Goal: Task Accomplishment & Management: Use online tool/utility

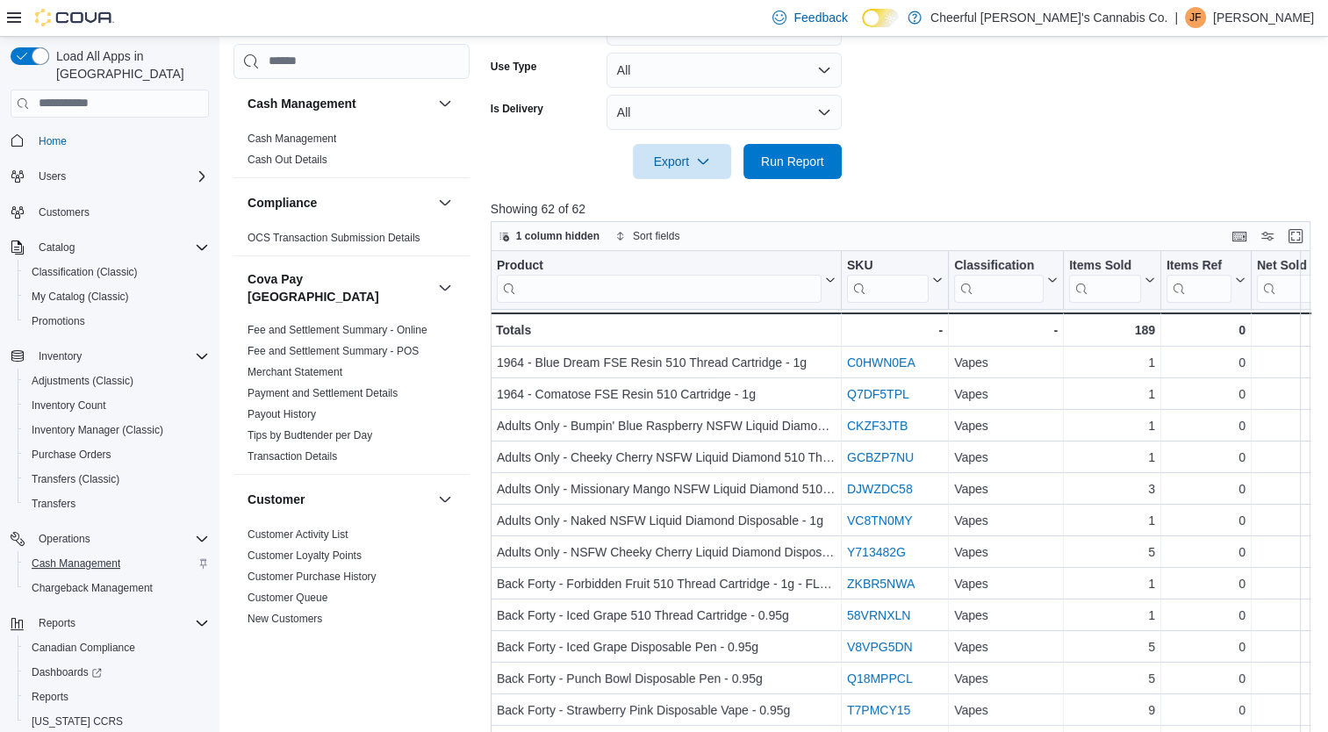
scroll to position [1344, 0]
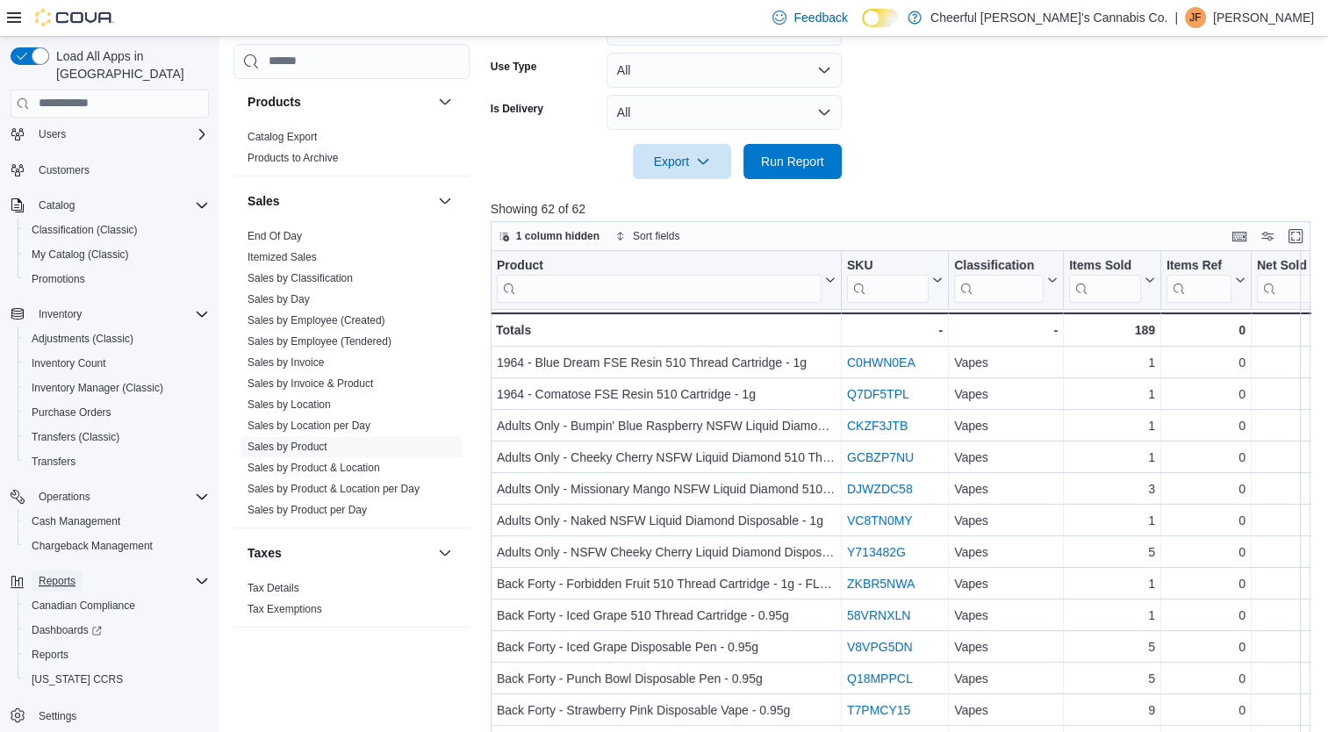
click at [55, 574] on span "Reports" at bounding box center [57, 581] width 37 height 14
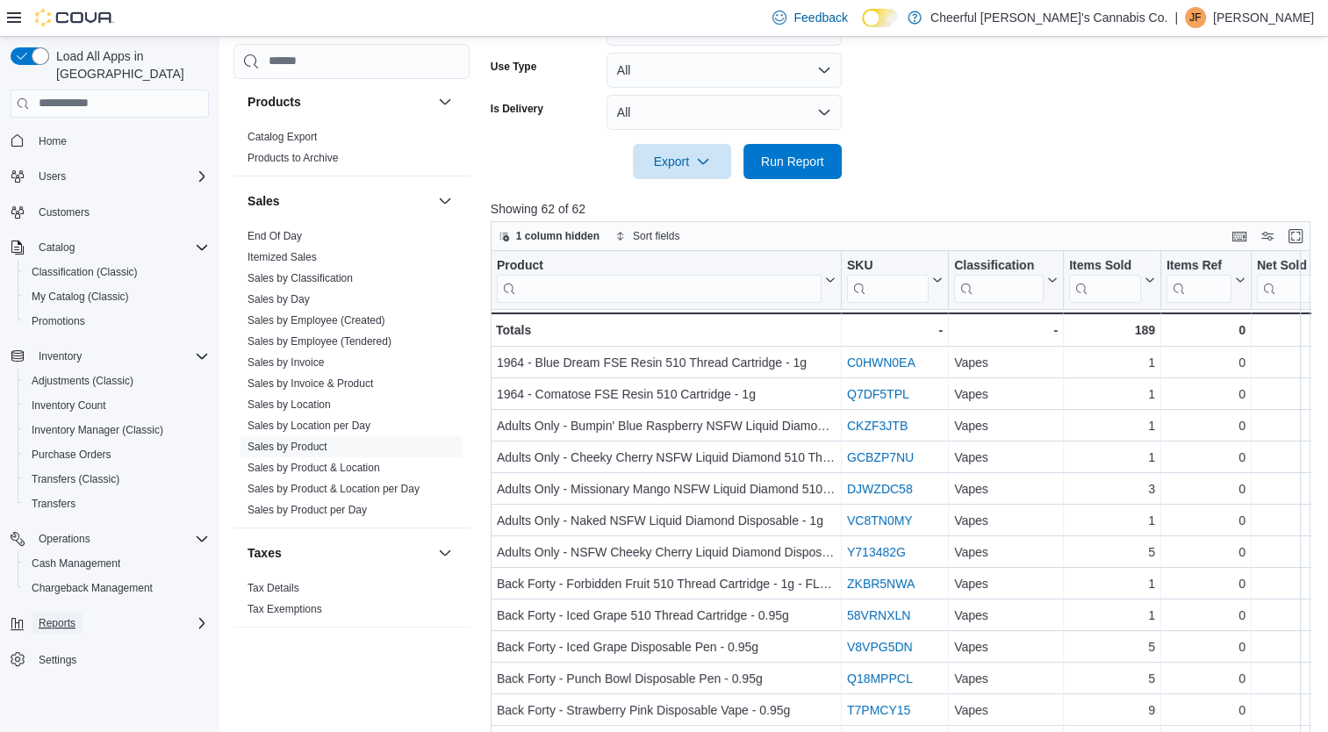
click at [55, 616] on span "Reports" at bounding box center [57, 623] width 37 height 14
click at [60, 688] on span "Reports" at bounding box center [50, 696] width 37 height 21
click at [67, 690] on span "Reports" at bounding box center [50, 697] width 37 height 14
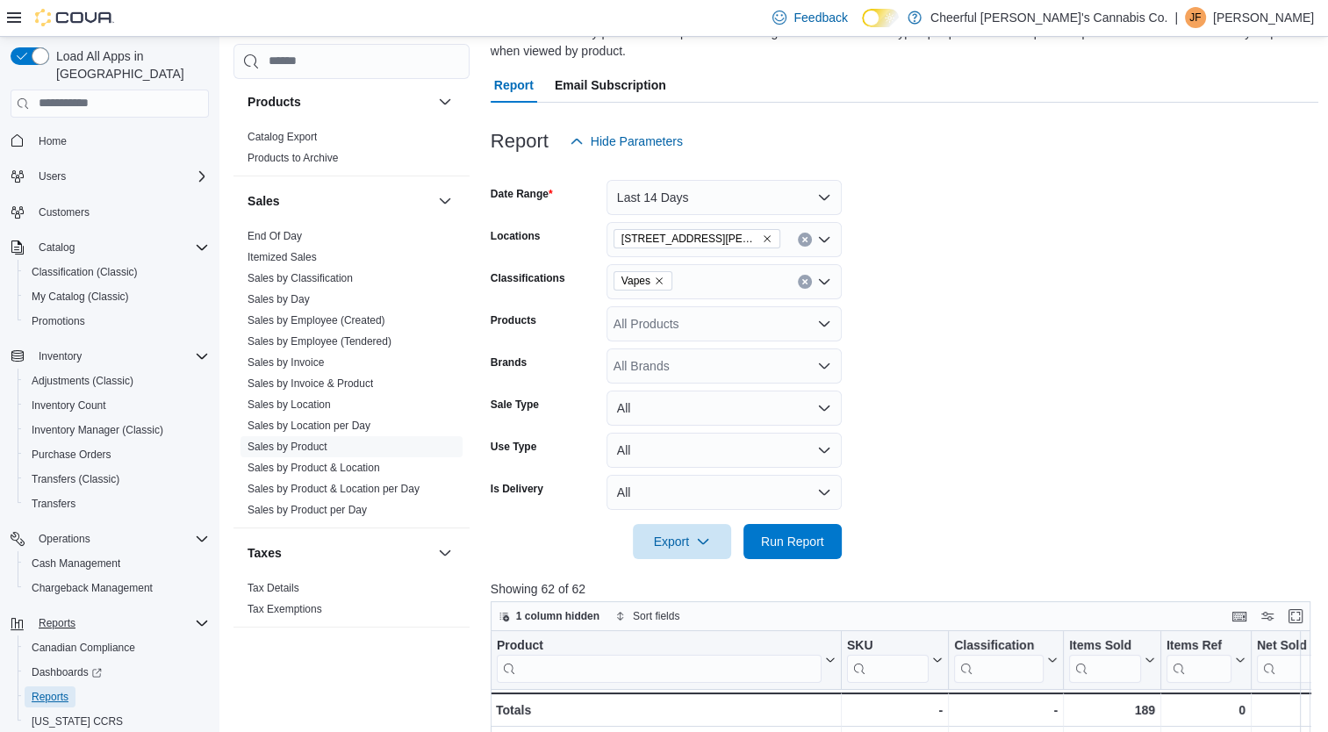
scroll to position [89, 0]
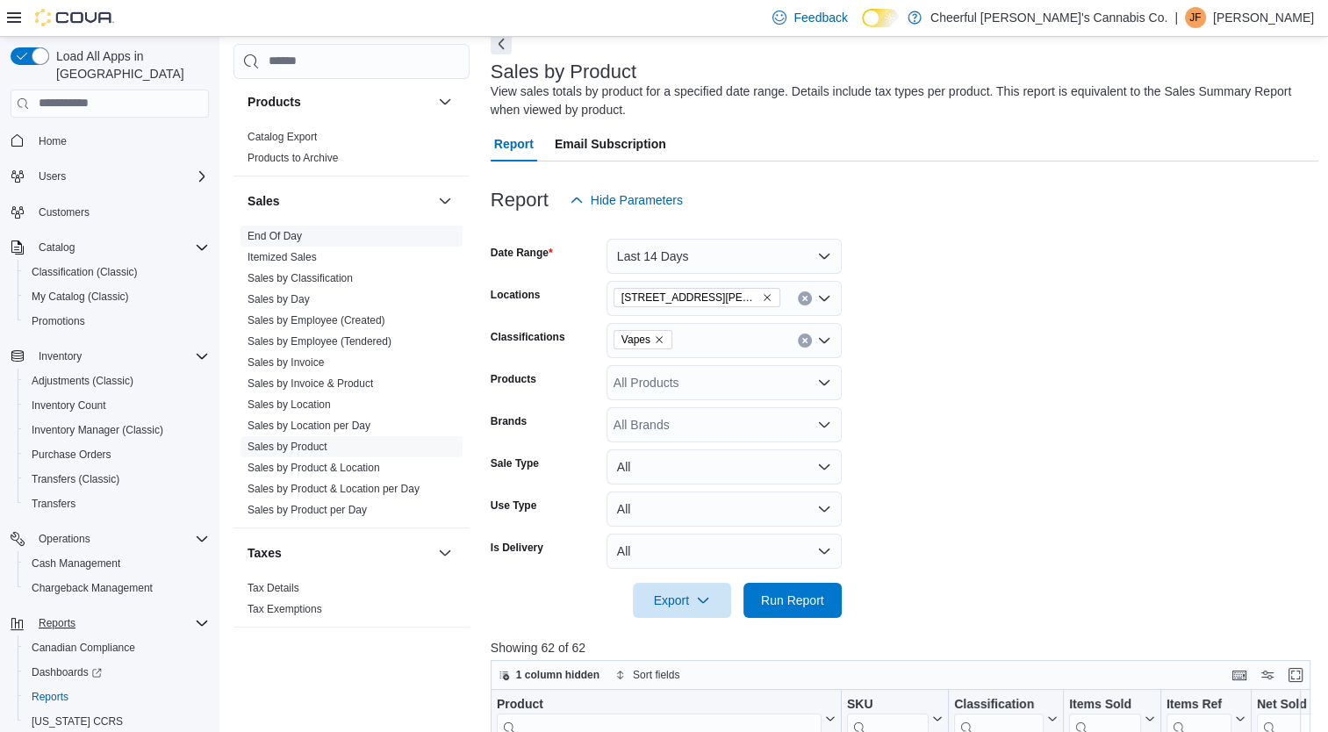
click at [312, 226] on span "End Of Day" at bounding box center [351, 236] width 222 height 21
click at [267, 230] on link "End Of Day" at bounding box center [274, 236] width 54 height 12
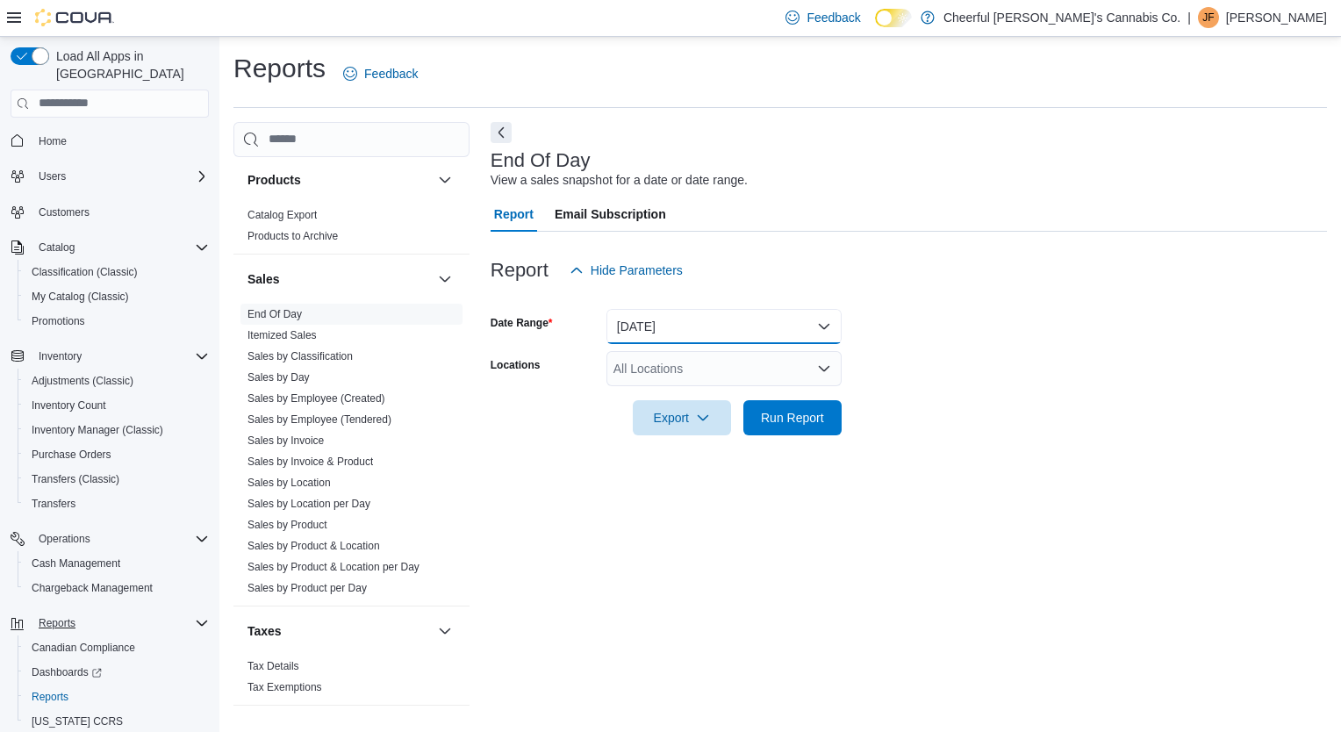
click at [786, 325] on button "[DATE]" at bounding box center [723, 326] width 235 height 35
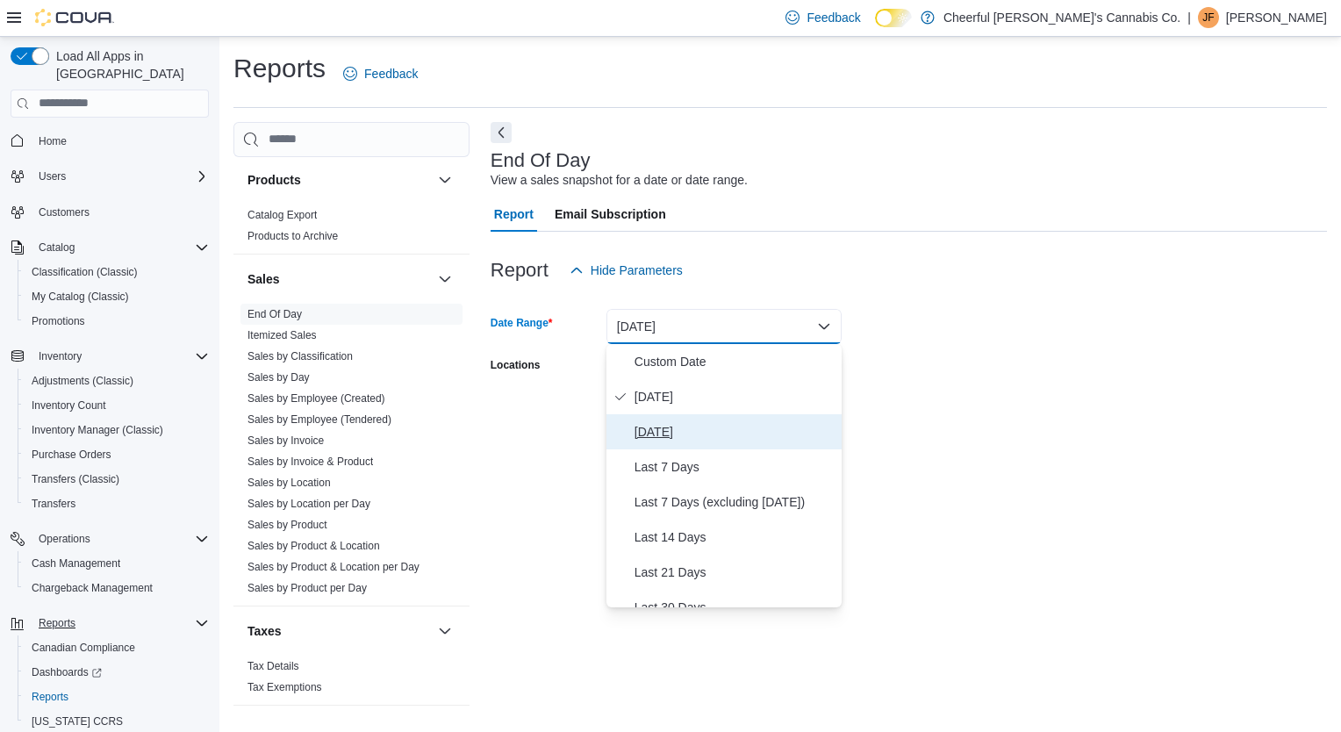
click at [682, 441] on span "[DATE]" at bounding box center [734, 431] width 200 height 21
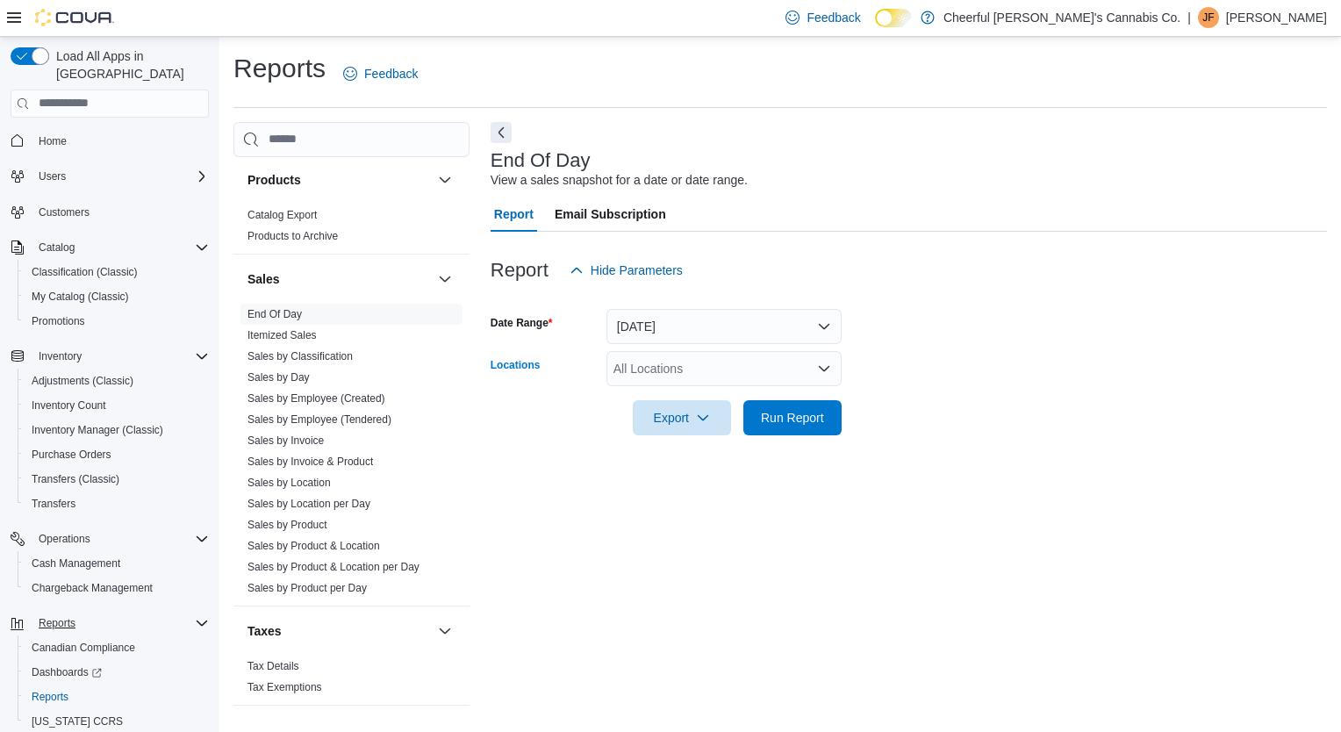
click at [670, 372] on div "All Locations" at bounding box center [723, 368] width 235 height 35
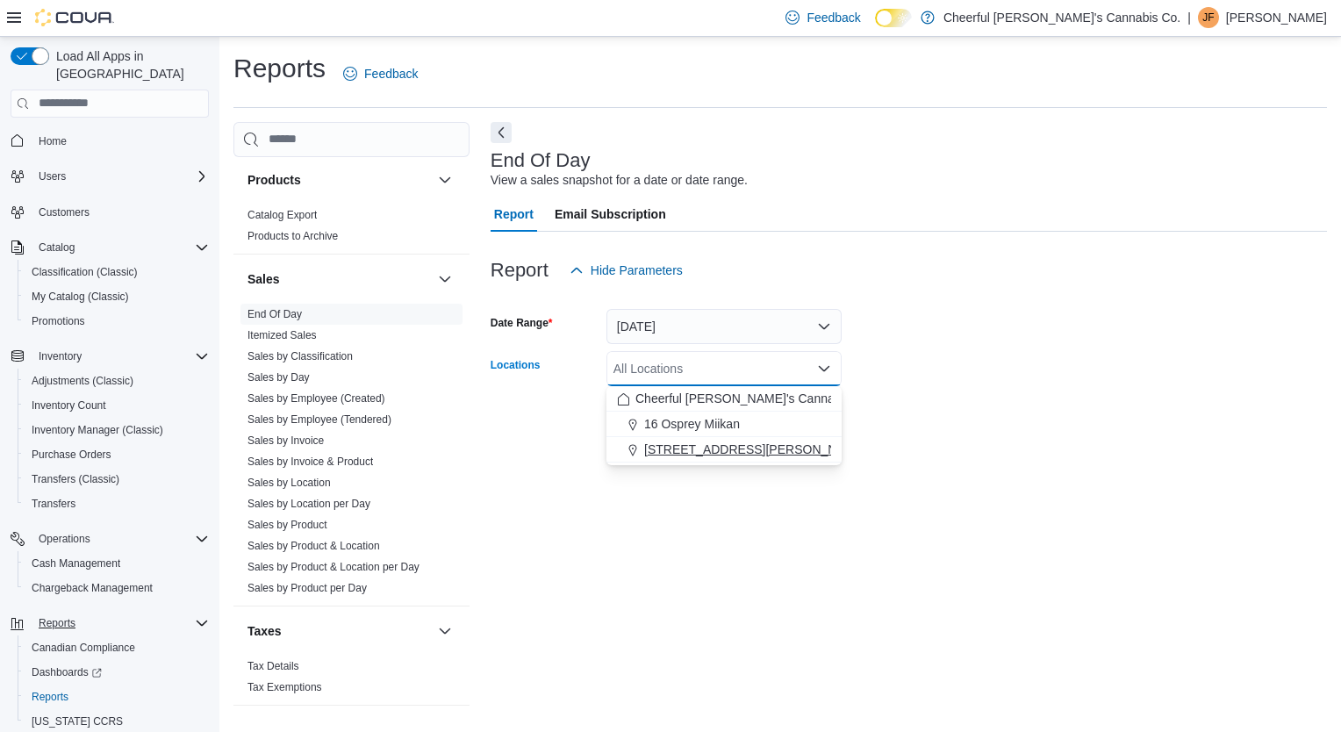
click at [667, 441] on span "[STREET_ADDRESS][PERSON_NAME]" at bounding box center [755, 450] width 223 height 18
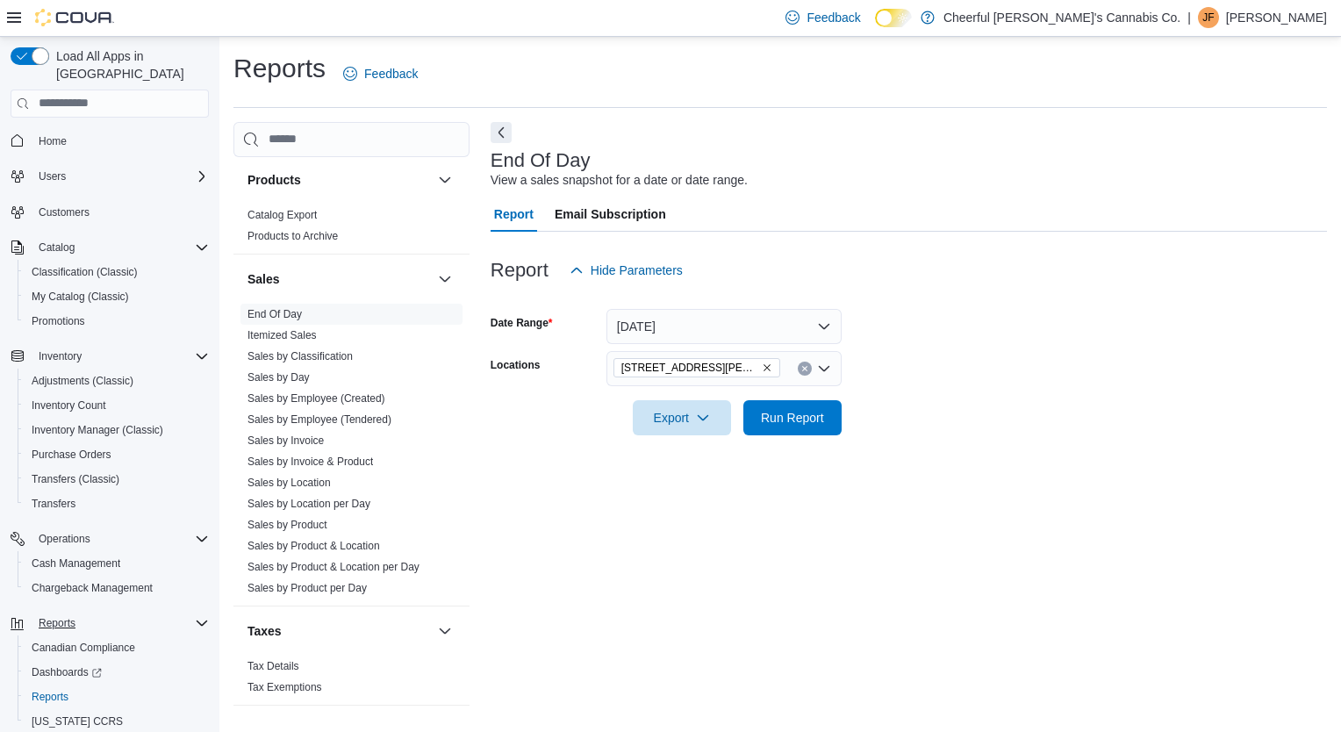
drag, startPoint x: 1092, startPoint y: 371, endPoint x: 834, endPoint y: 432, distance: 265.0
click at [1092, 372] on form "Date Range [DATE] Locations 35 [PERSON_NAME][GEOGRAPHIC_DATA] Export Run Report" at bounding box center [909, 361] width 836 height 147
click at [803, 420] on span "Run Report" at bounding box center [792, 417] width 63 height 18
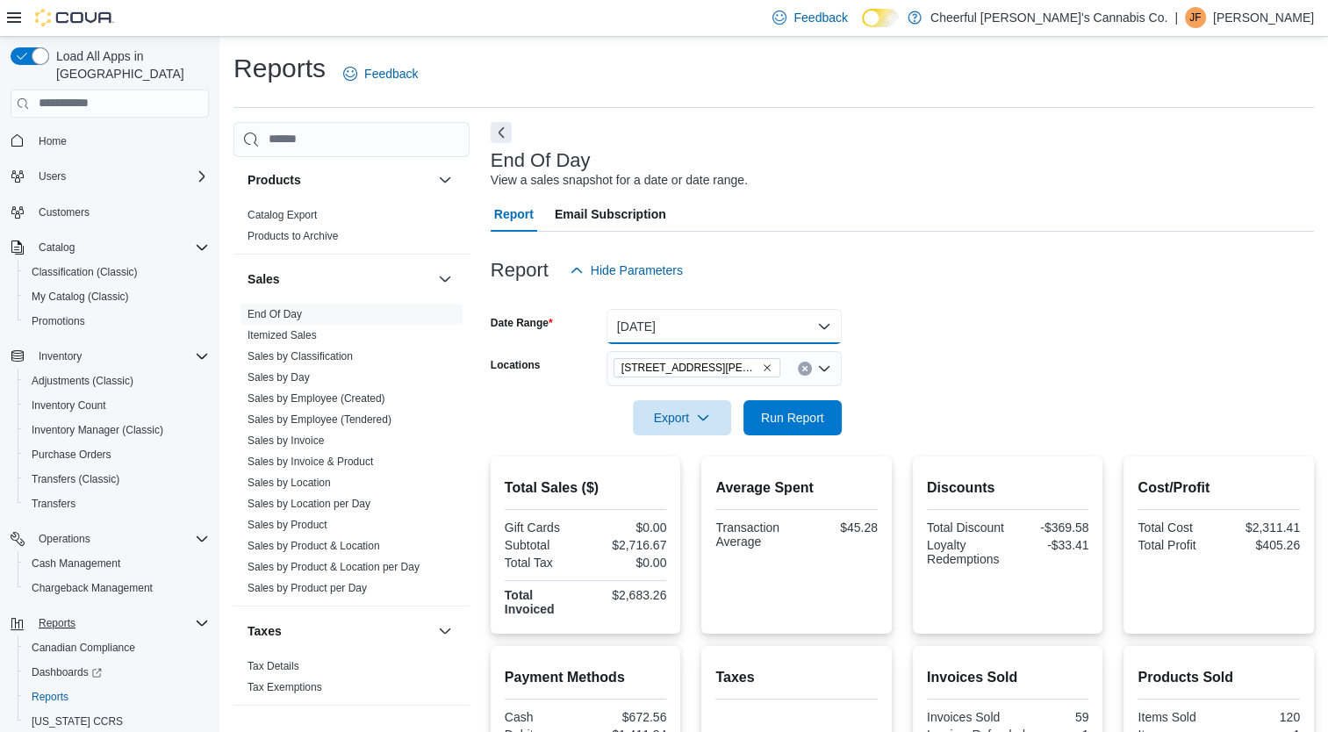
click at [727, 322] on button "[DATE]" at bounding box center [723, 326] width 235 height 35
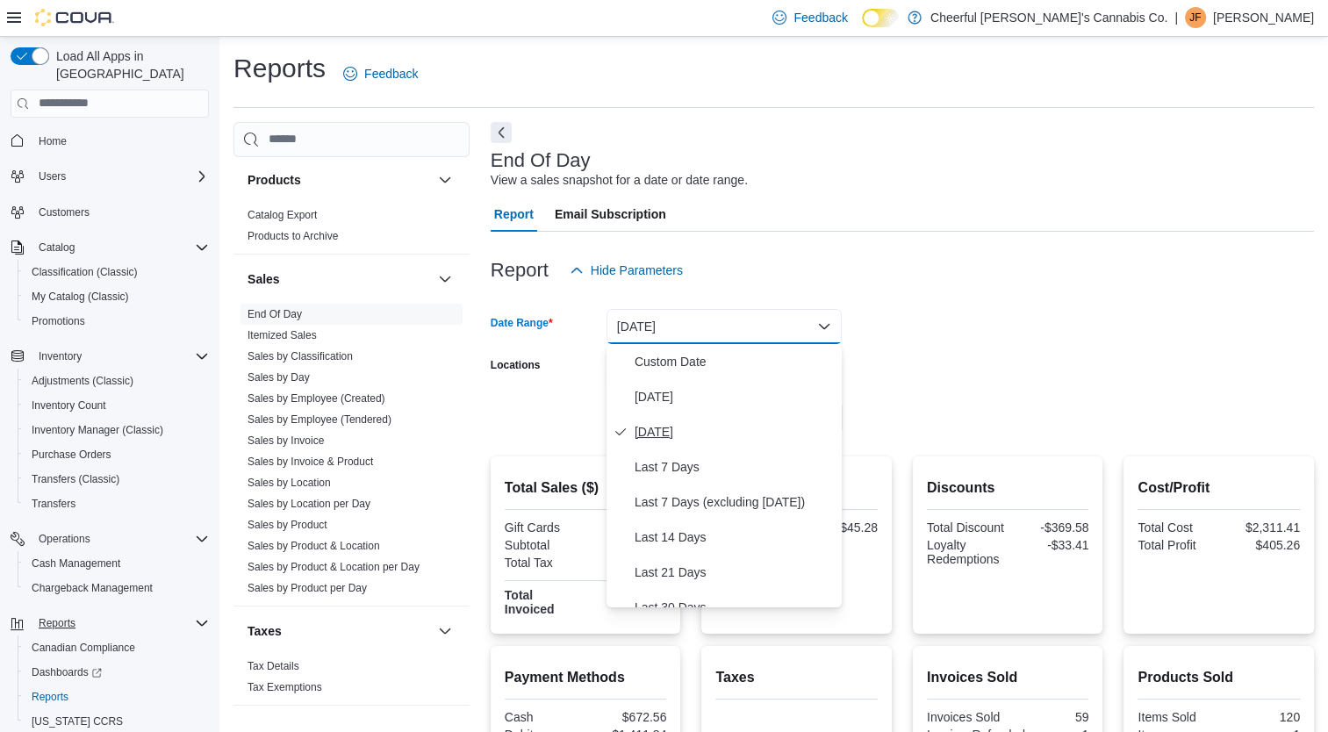
click at [728, 428] on span "[DATE]" at bounding box center [734, 431] width 200 height 21
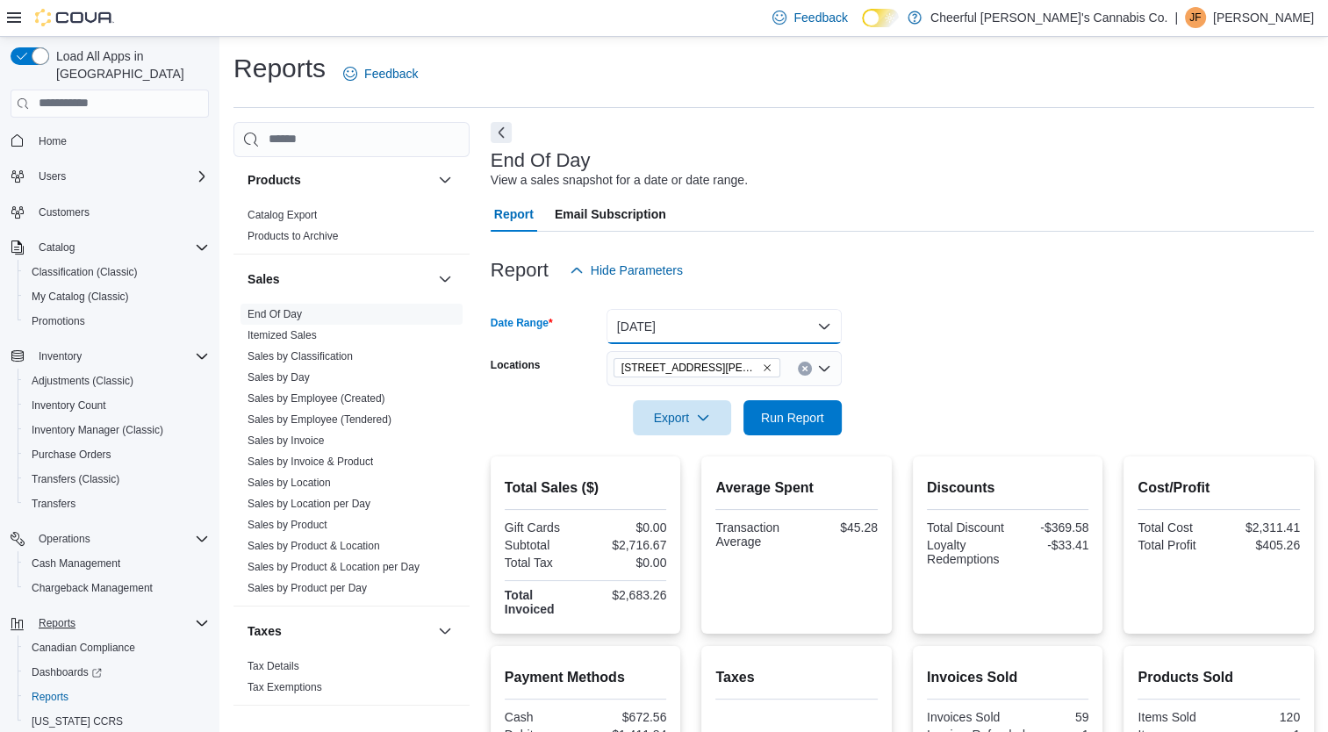
click at [743, 322] on button "[DATE]" at bounding box center [723, 326] width 235 height 35
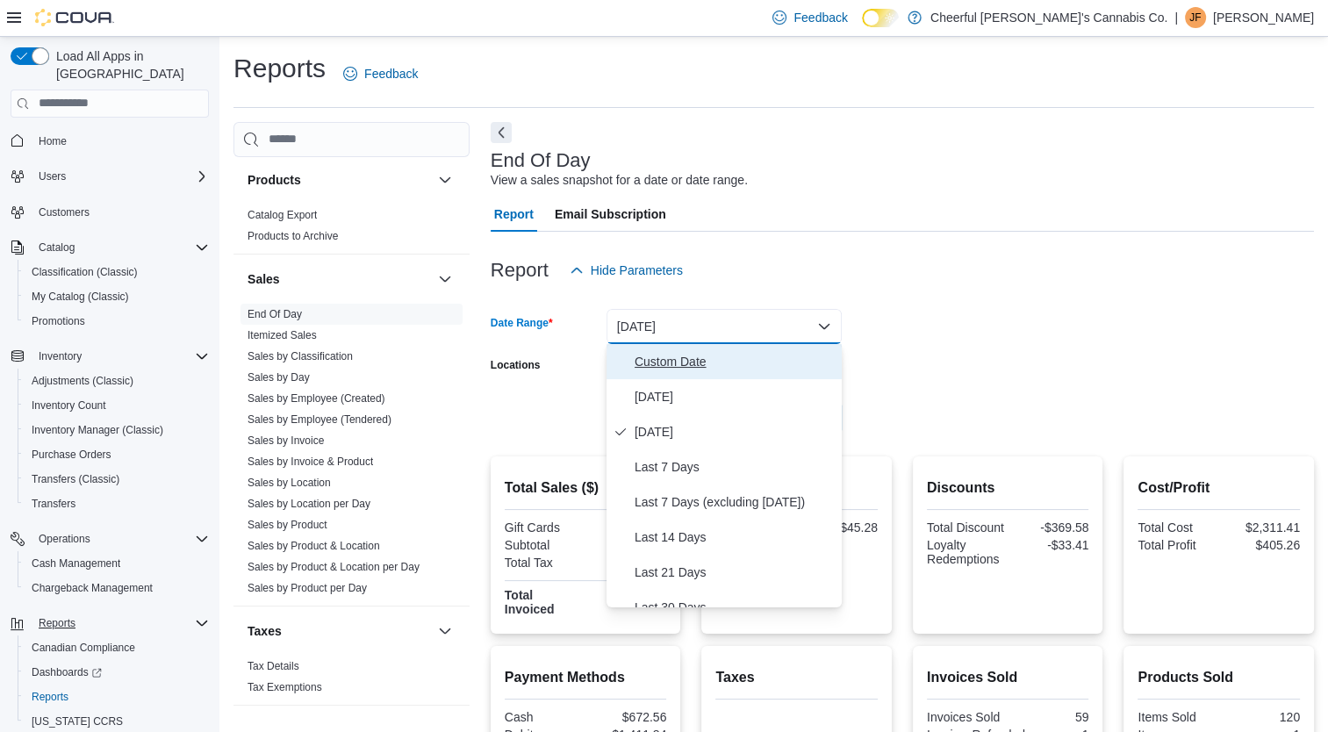
click at [727, 366] on span "Custom Date" at bounding box center [734, 361] width 200 height 21
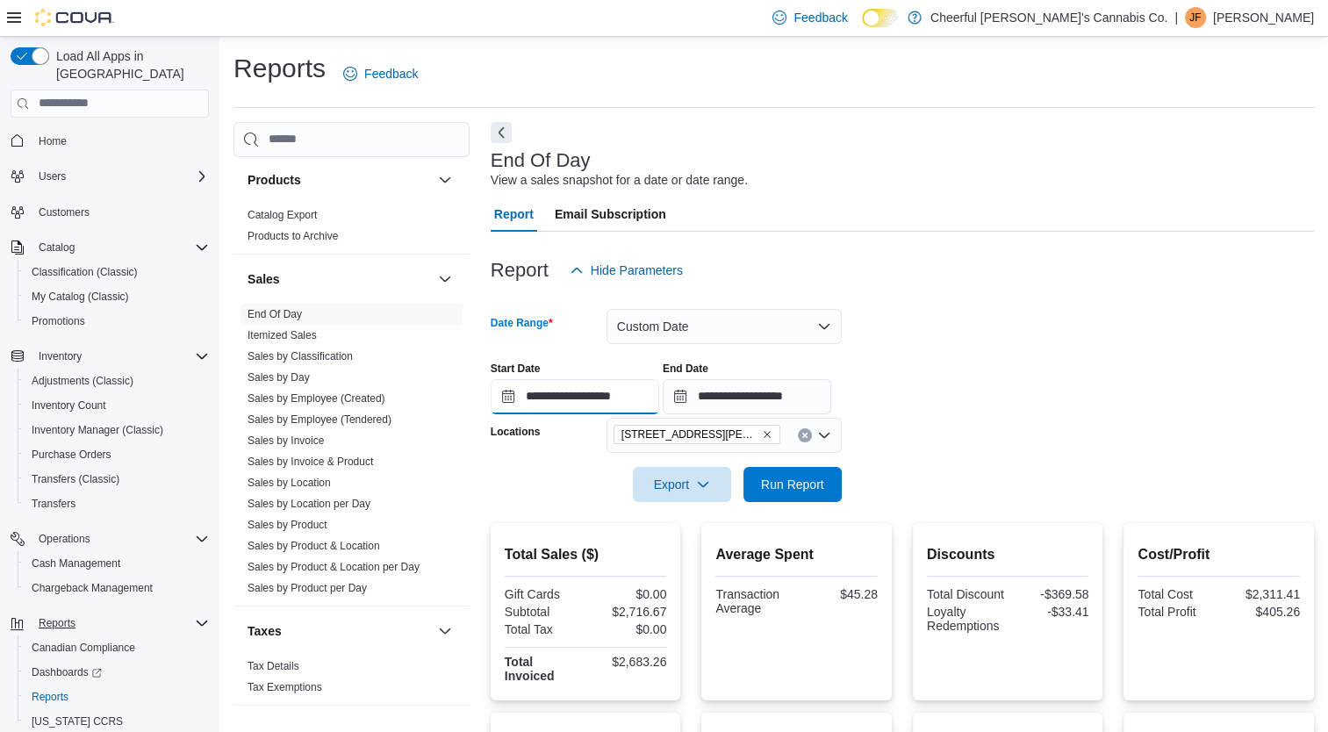
click at [652, 396] on input "**********" at bounding box center [575, 396] width 168 height 35
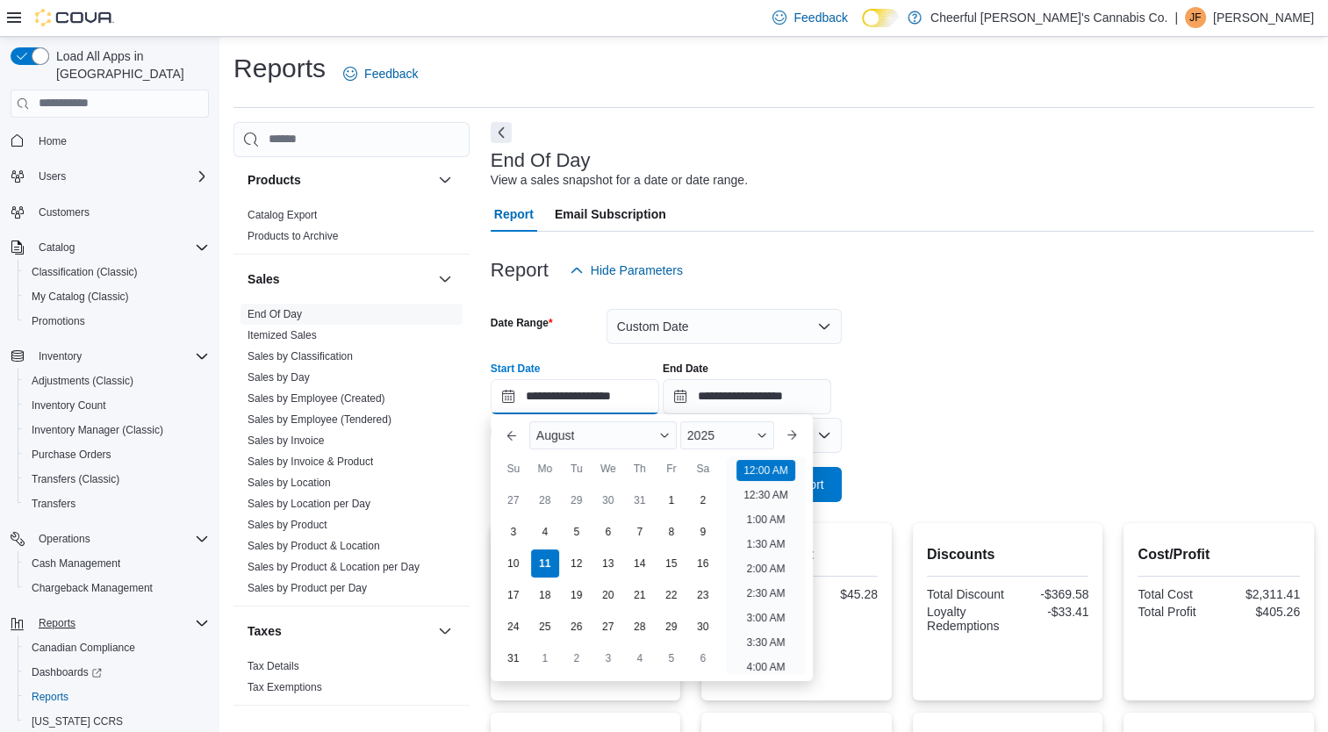
scroll to position [54, 0]
click at [703, 532] on div "9" at bounding box center [702, 531] width 31 height 31
type input "**********"
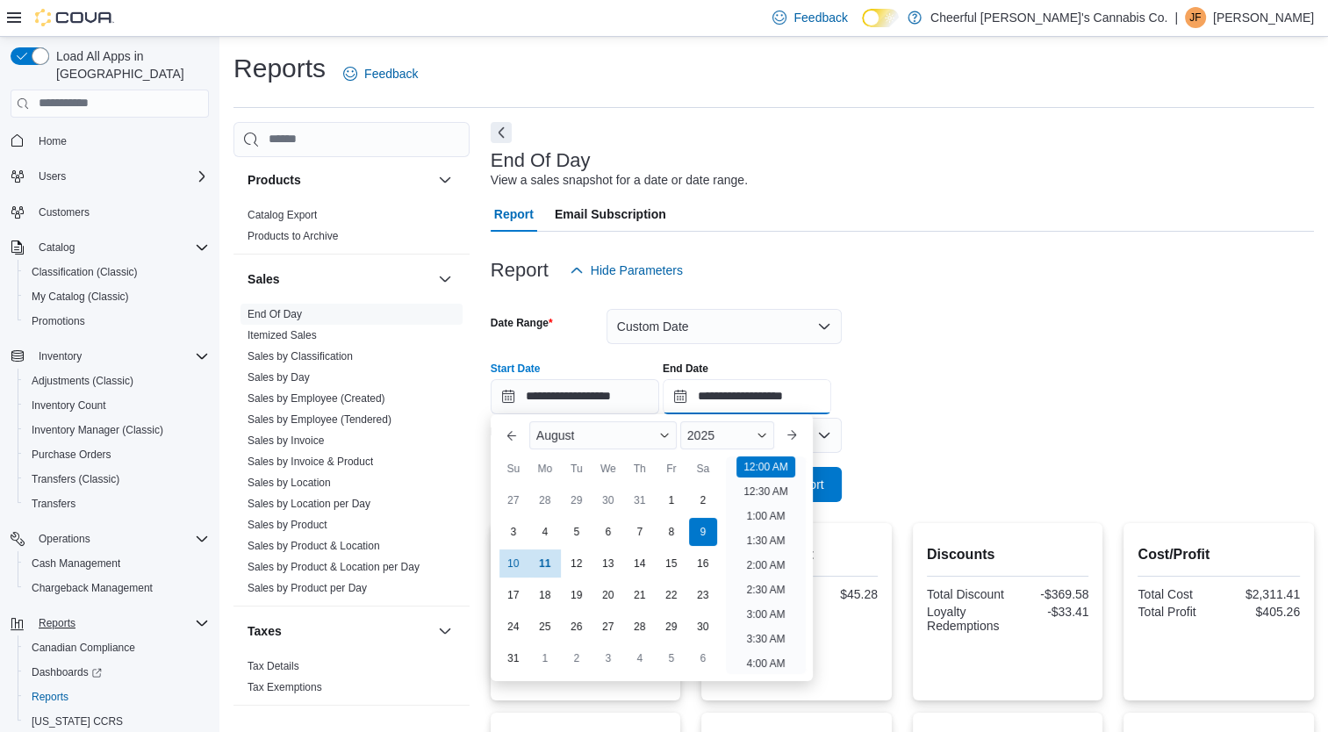
click at [817, 404] on input "**********" at bounding box center [747, 396] width 168 height 35
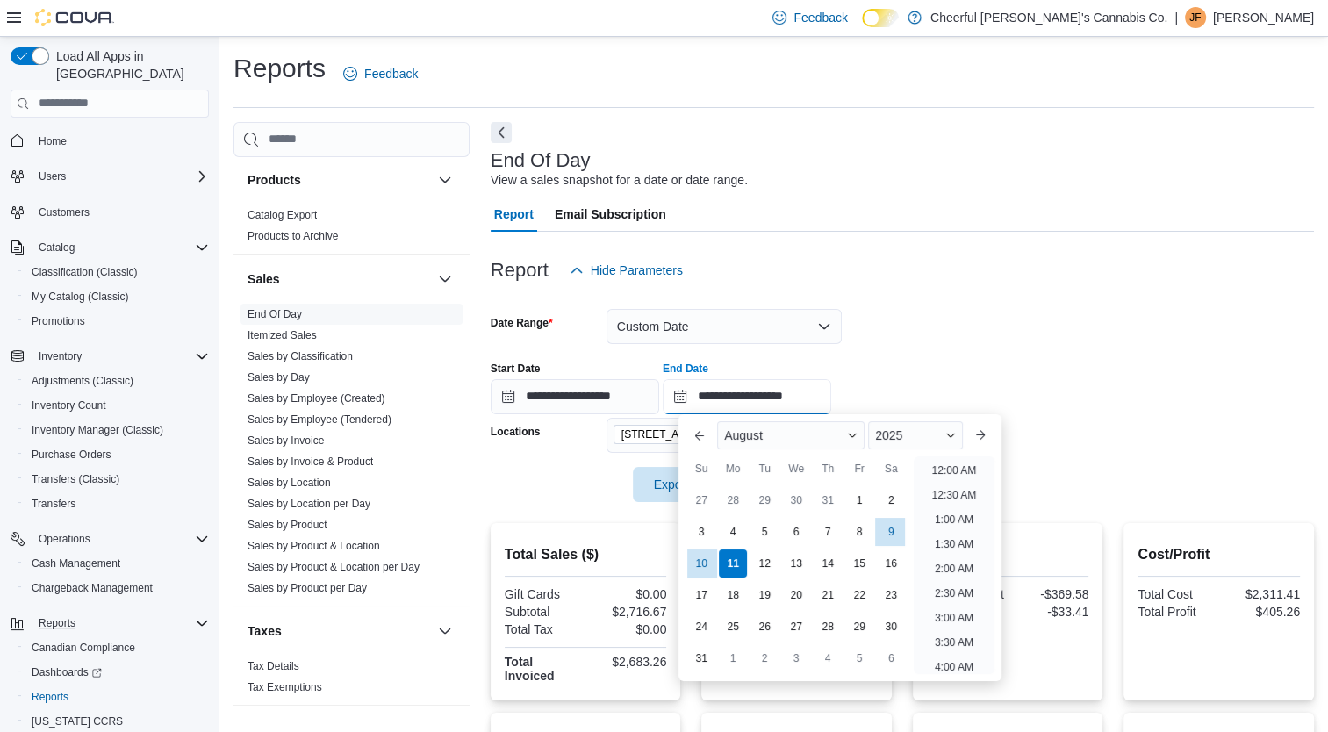
scroll to position [965, 0]
click at [895, 527] on div "9" at bounding box center [891, 531] width 31 height 31
type input "**********"
click at [1029, 300] on div at bounding box center [902, 298] width 823 height 21
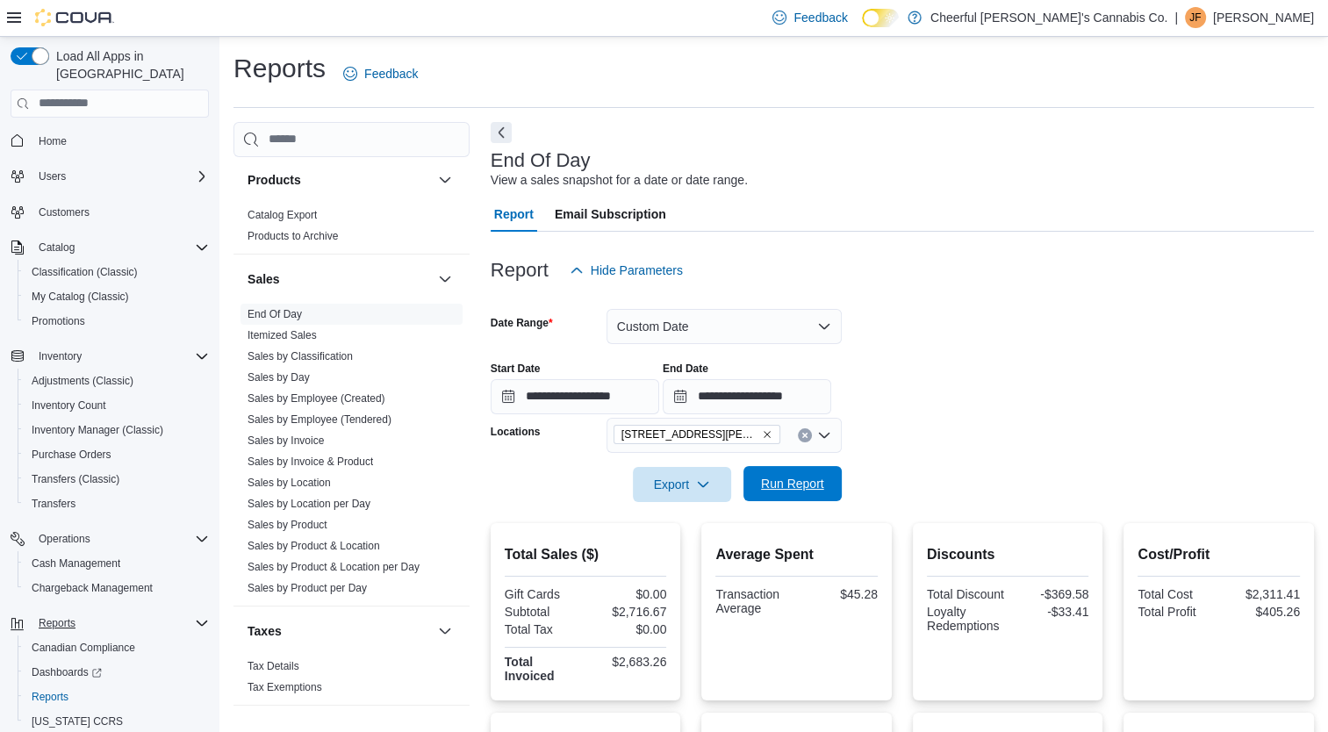
click at [806, 473] on span "Run Report" at bounding box center [792, 483] width 77 height 35
